Goal: Task Accomplishment & Management: Use online tool/utility

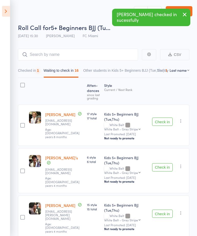
click at [169, 123] on button "Check in" at bounding box center [162, 122] width 20 height 8
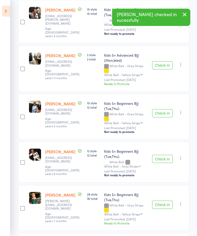
click at [165, 155] on button "Check in" at bounding box center [162, 159] width 20 height 8
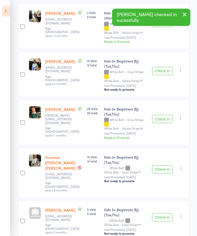
scroll to position [194, 0]
click at [164, 165] on button "Check in" at bounding box center [162, 169] width 20 height 8
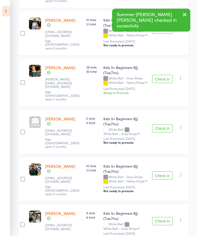
scroll to position [240, 0]
click at [167, 124] on button "Check in" at bounding box center [162, 128] width 20 height 8
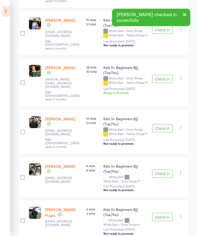
click at [167, 213] on button "Check in" at bounding box center [162, 217] width 20 height 8
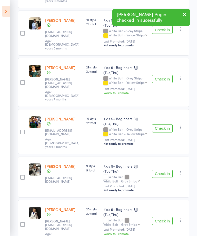
click at [167, 170] on button "Check in" at bounding box center [162, 174] width 20 height 8
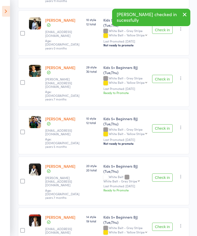
click at [169, 173] on button "Check in" at bounding box center [162, 177] width 20 height 8
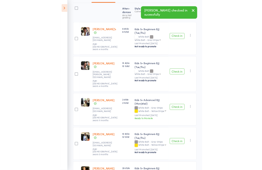
scroll to position [0, 0]
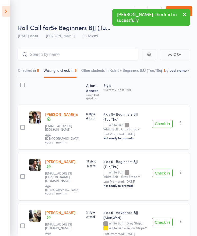
click at [8, 15] on icon at bounding box center [6, 11] width 8 height 11
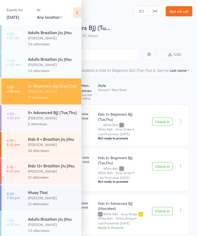
click at [38, 119] on div "[PERSON_NAME]" at bounding box center [52, 118] width 49 height 6
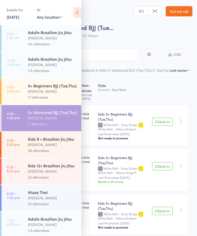
click at [74, 9] on icon at bounding box center [77, 12] width 8 height 11
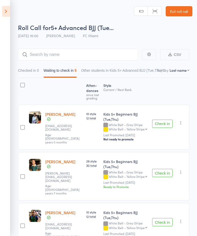
click at [161, 122] on button "Check in" at bounding box center [162, 124] width 20 height 8
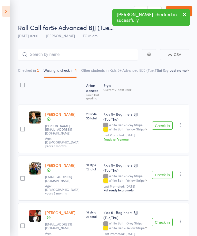
click at [167, 122] on button "Check in" at bounding box center [162, 125] width 20 height 8
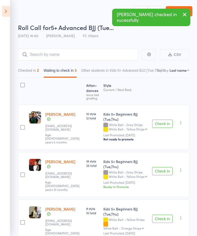
click at [164, 124] on button "Check in" at bounding box center [162, 124] width 20 height 8
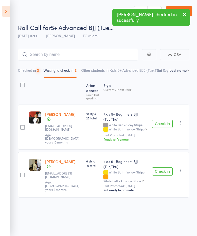
click at [167, 167] on button "Check in" at bounding box center [162, 171] width 20 height 8
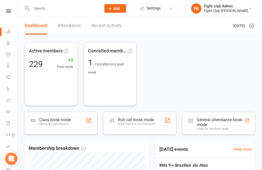
click at [133, 124] on div "Staff check-in for members" at bounding box center [136, 124] width 37 height 4
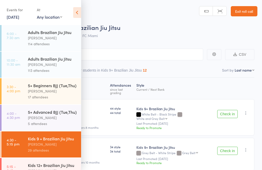
click at [78, 11] on icon at bounding box center [77, 12] width 8 height 11
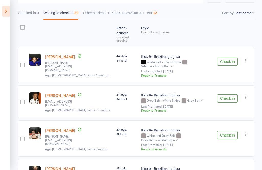
scroll to position [72, 0]
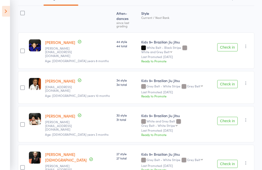
click at [233, 80] on button "Check in" at bounding box center [227, 84] width 20 height 8
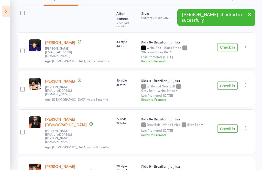
click at [232, 82] on button "Check in" at bounding box center [227, 86] width 20 height 8
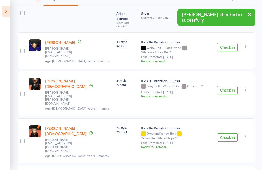
click at [233, 86] on button "Check in" at bounding box center [227, 90] width 20 height 8
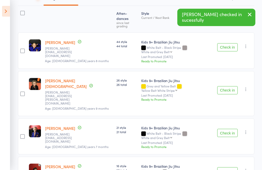
click at [233, 86] on button "Check in" at bounding box center [227, 90] width 20 height 8
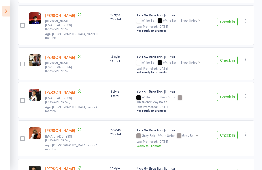
scroll to position [178, 0]
click at [231, 131] on button "Check in" at bounding box center [227, 135] width 20 height 8
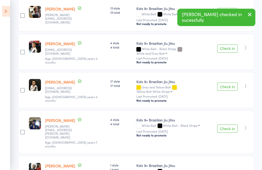
scroll to position [234, 0]
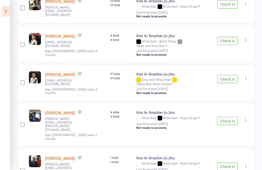
click at [234, 117] on button "Check in" at bounding box center [227, 121] width 20 height 8
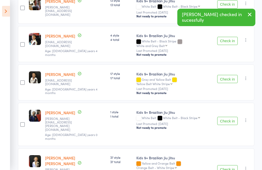
click at [234, 117] on button "Check in" at bounding box center [227, 121] width 20 height 8
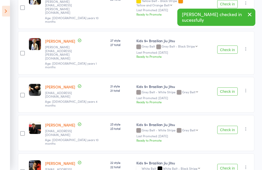
scroll to position [407, 0]
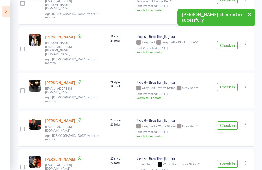
click at [235, 160] on button "Check in" at bounding box center [227, 164] width 20 height 8
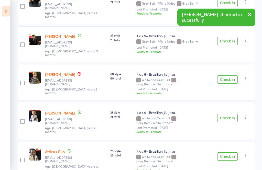
scroll to position [491, 0]
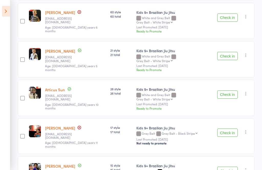
scroll to position [563, 0]
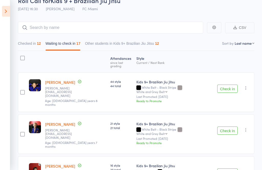
scroll to position [27, 0]
click at [131, 33] on input "search" at bounding box center [110, 28] width 185 height 12
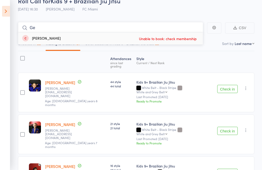
type input "G"
type input "Phine"
click at [197, 36] on link "Drop in" at bounding box center [190, 39] width 17 height 8
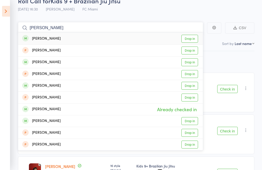
type input "alexander richa"
